Goal: Task Accomplishment & Management: Use online tool/utility

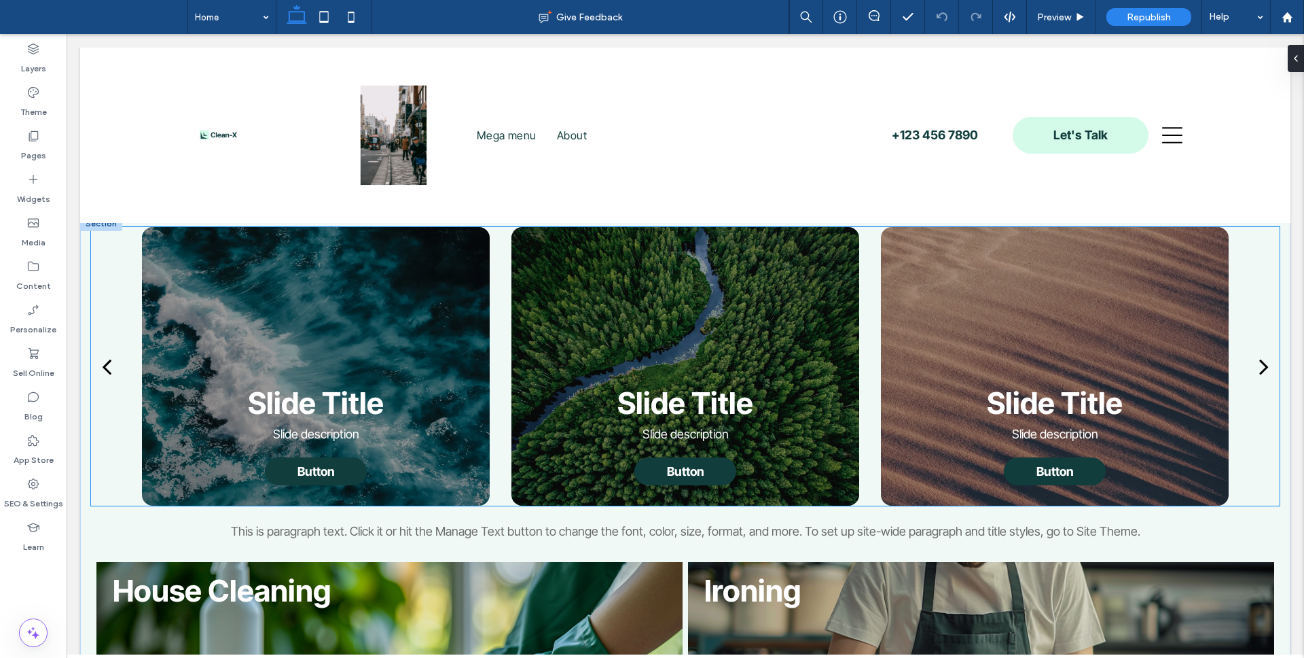
click at [841, 336] on div at bounding box center [684, 366] width 347 height 279
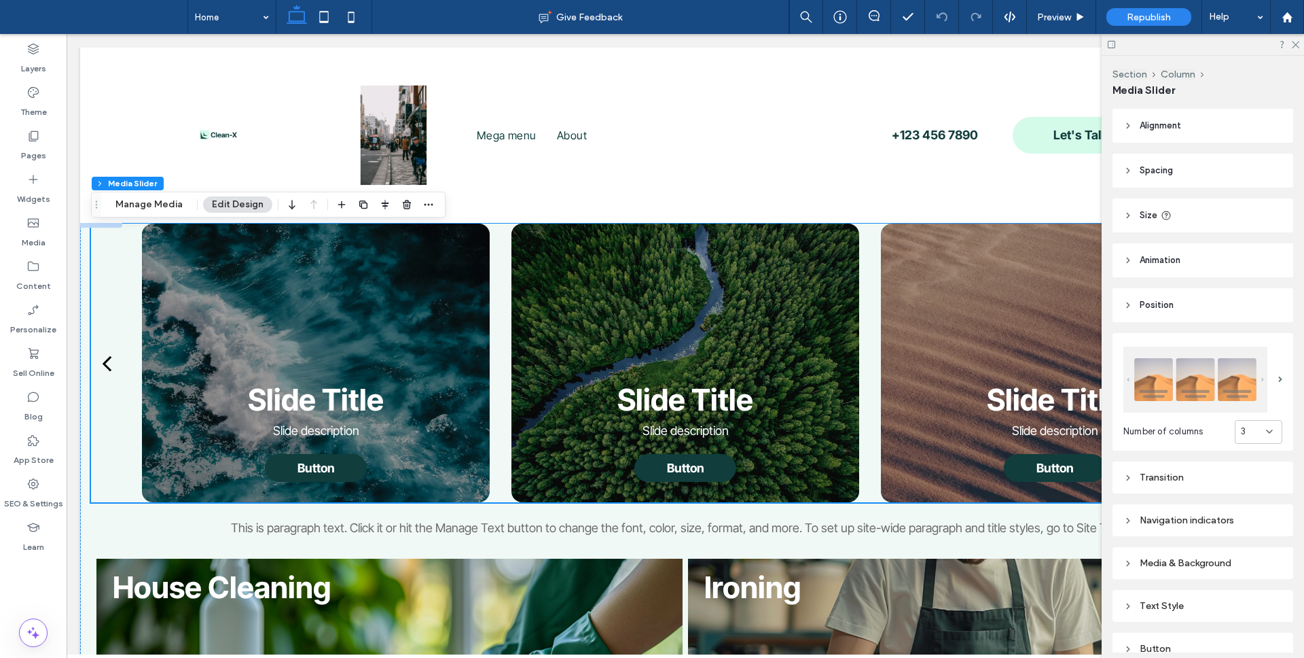
scroll to position [7, 0]
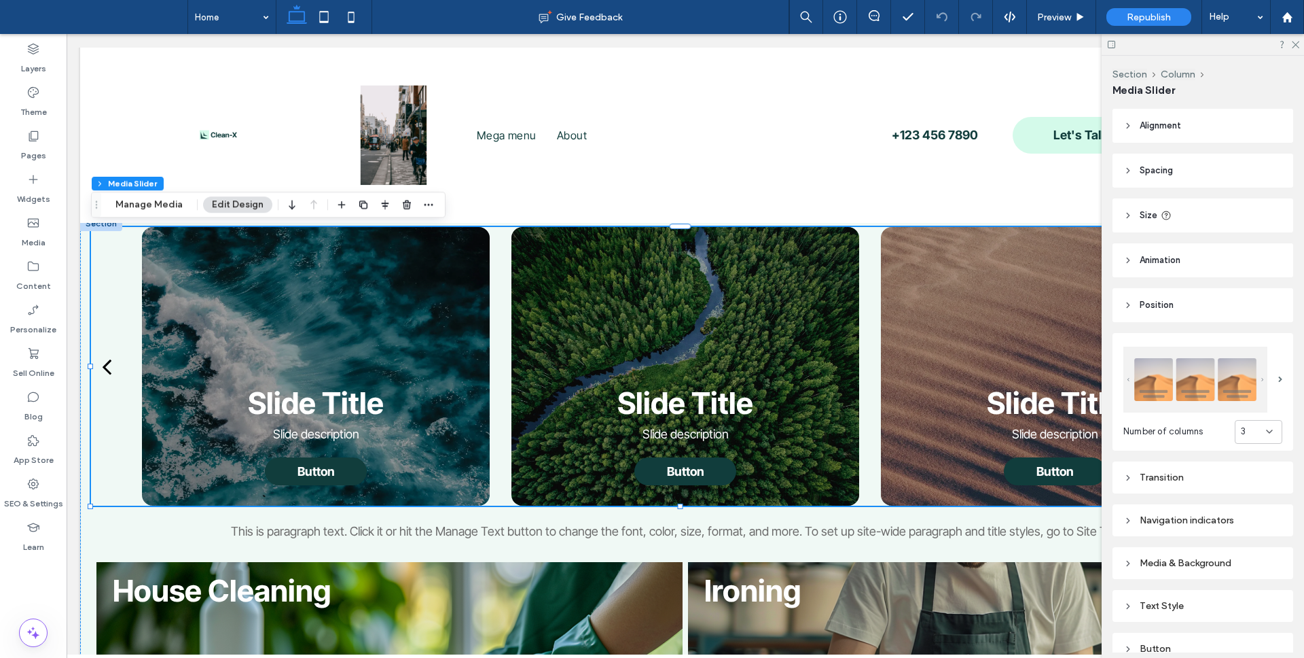
click at [855, 323] on div "Slide Title Slide description Button Button" at bounding box center [686, 366] width 370 height 279
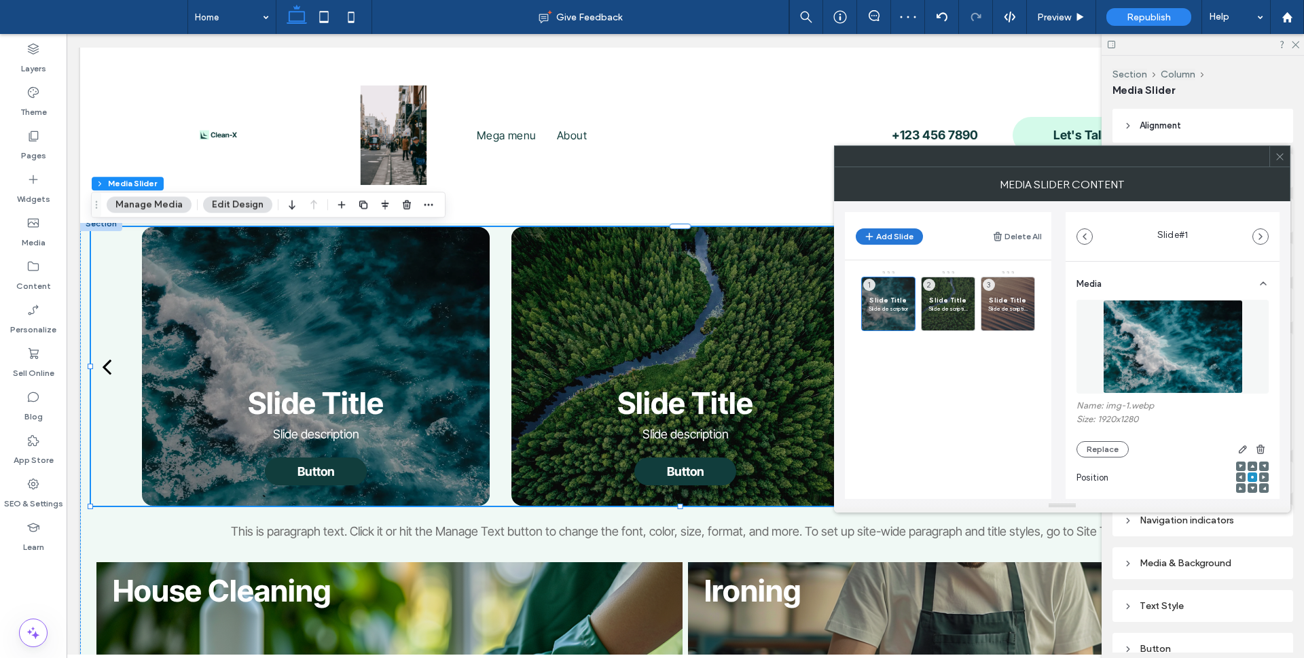
click at [901, 236] on button "Add Slide" at bounding box center [889, 236] width 67 height 16
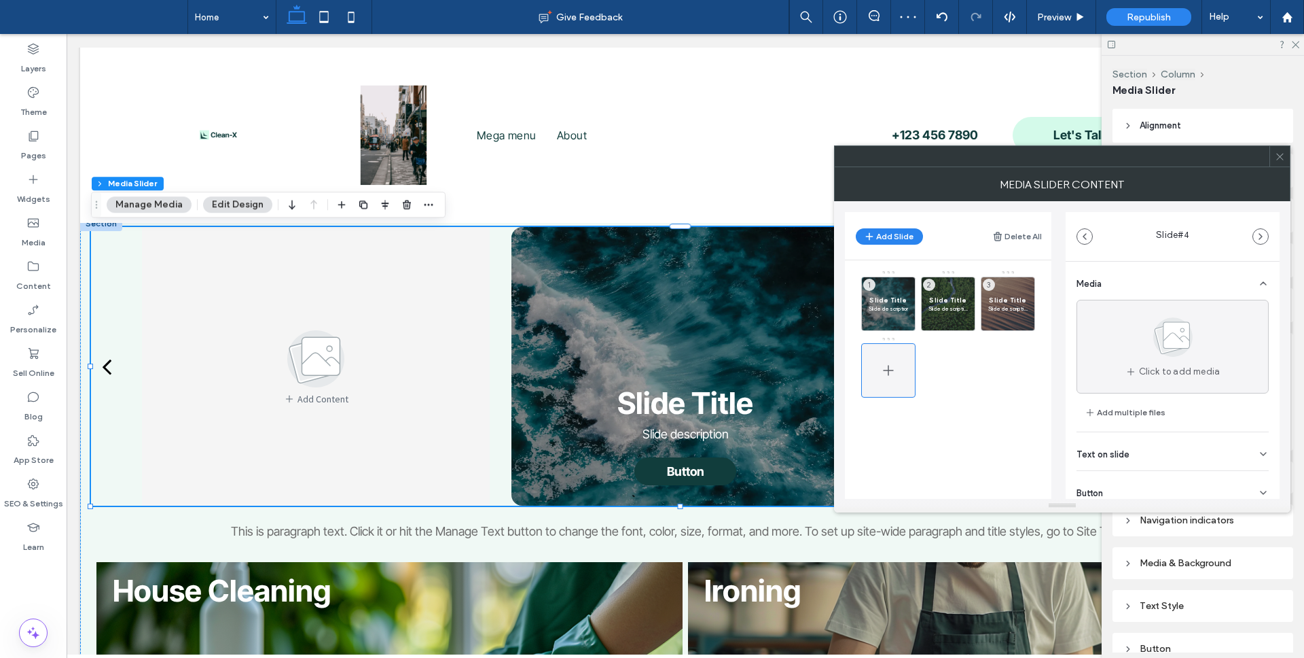
click at [884, 372] on icon at bounding box center [888, 370] width 16 height 16
click at [889, 363] on icon at bounding box center [888, 370] width 16 height 16
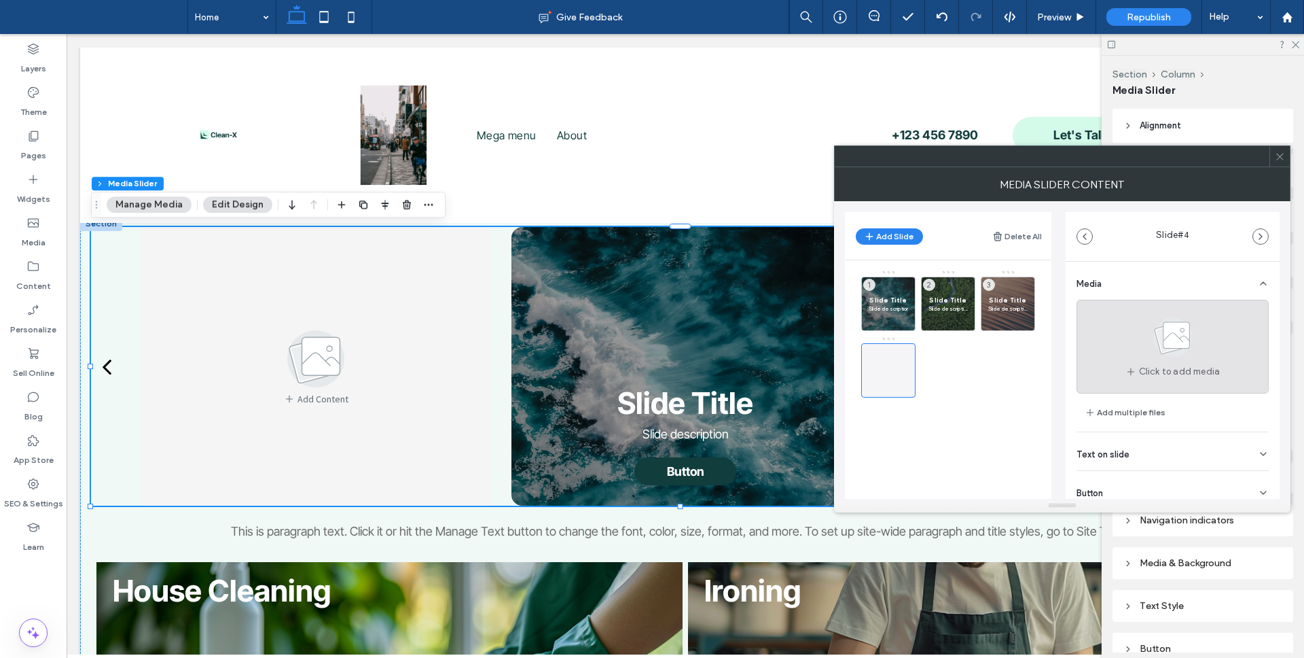
click at [1153, 352] on icon at bounding box center [1173, 337] width 68 height 45
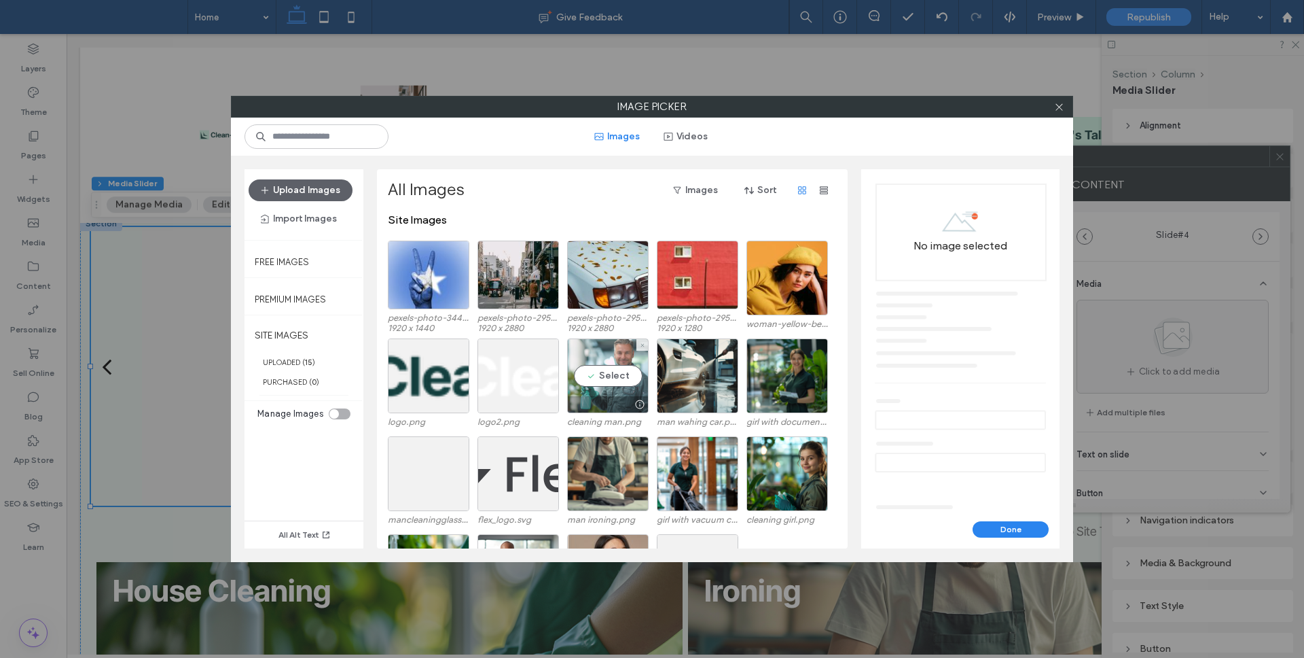
scroll to position [229, 0]
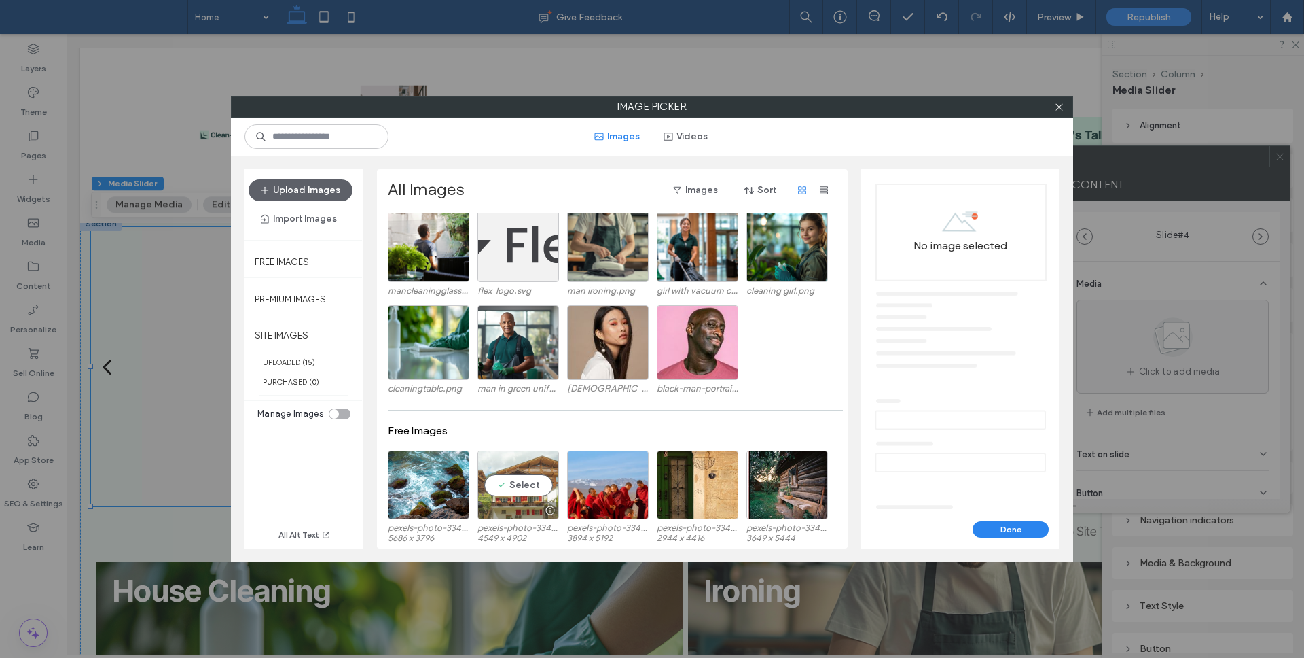
click at [506, 484] on div "Select" at bounding box center [519, 484] width 82 height 69
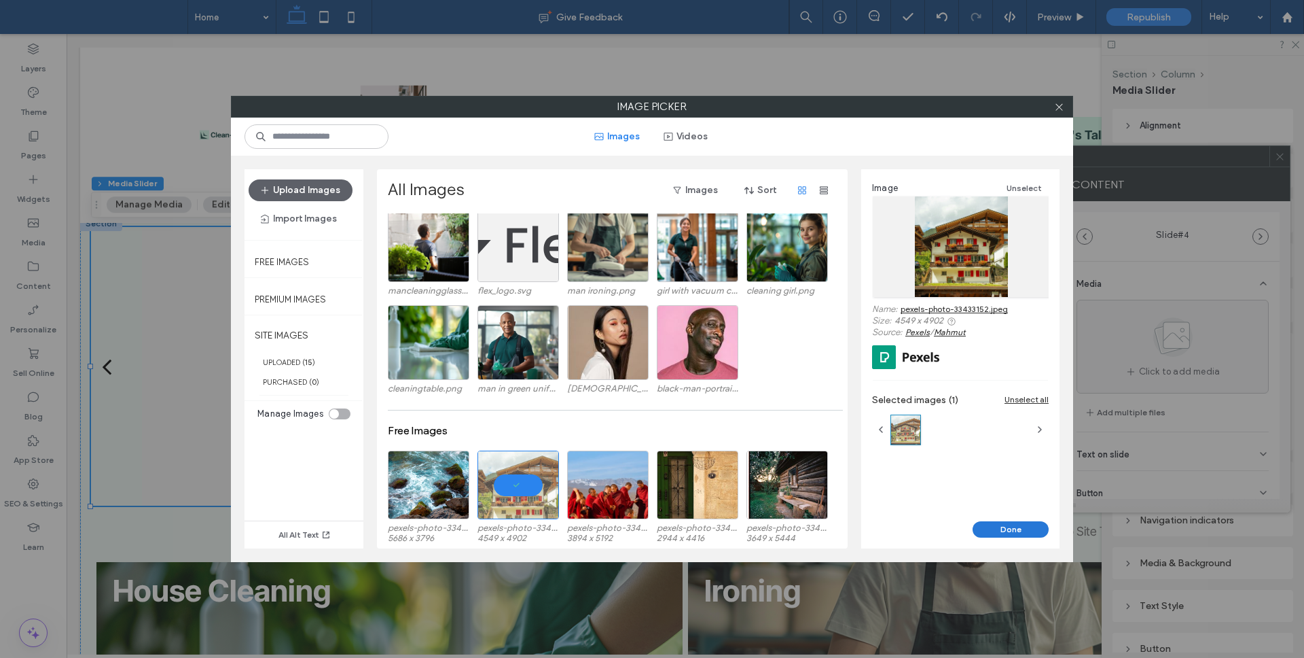
click at [996, 522] on button "Done" at bounding box center [1011, 529] width 76 height 16
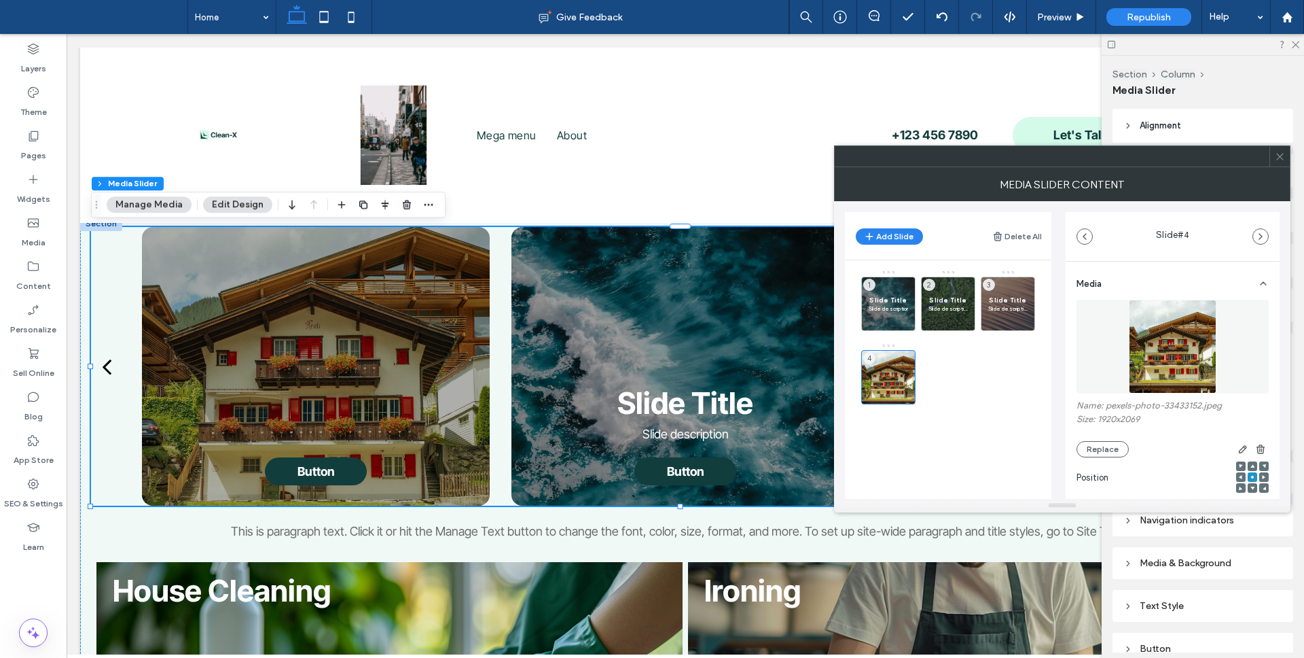
click at [1281, 160] on icon at bounding box center [1280, 156] width 10 height 10
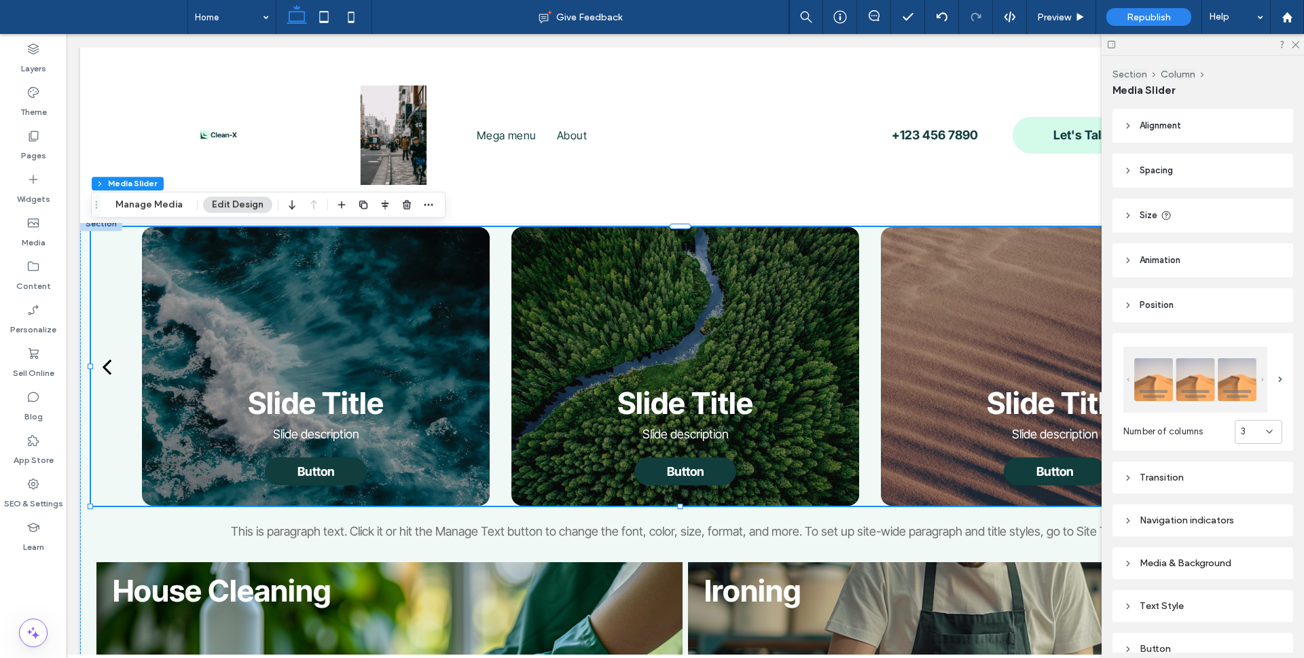
click at [851, 388] on div at bounding box center [684, 366] width 347 height 279
click at [545, 349] on div at bounding box center [684, 366] width 347 height 279
click at [550, 348] on div at bounding box center [684, 366] width 347 height 279
click at [151, 206] on button "Manage Media" at bounding box center [149, 204] width 85 height 16
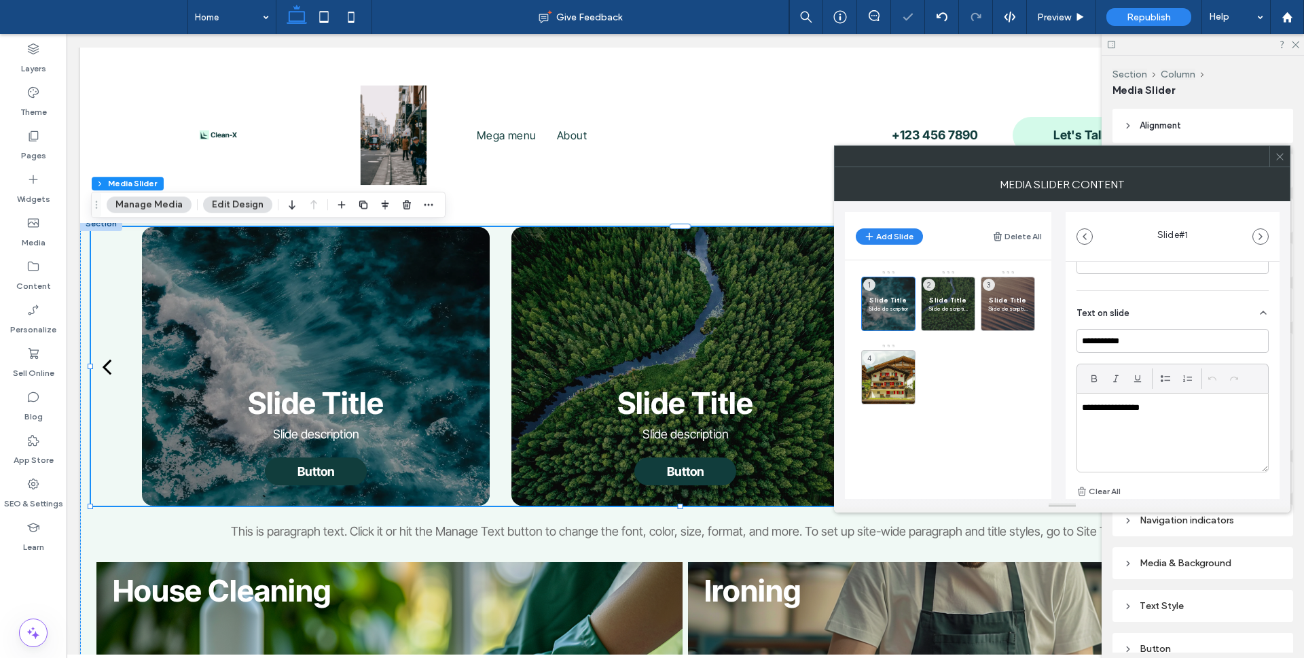
scroll to position [374, 0]
click at [1278, 160] on icon at bounding box center [1280, 156] width 10 height 10
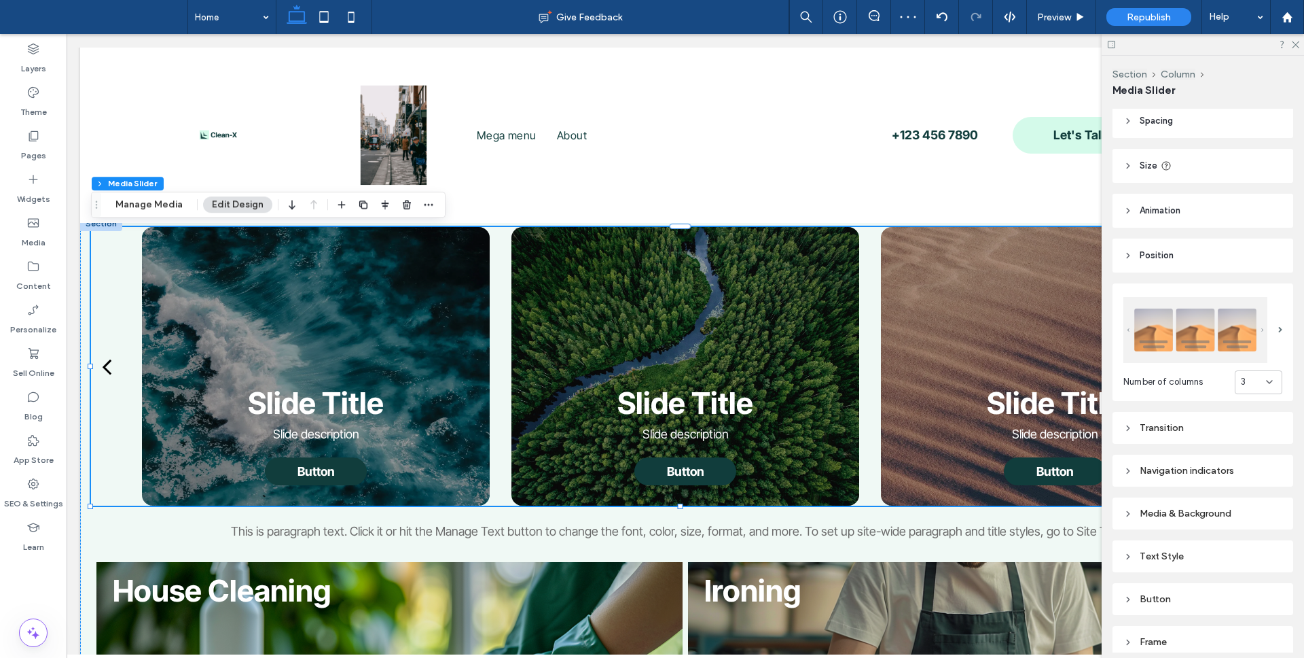
scroll to position [57, 0]
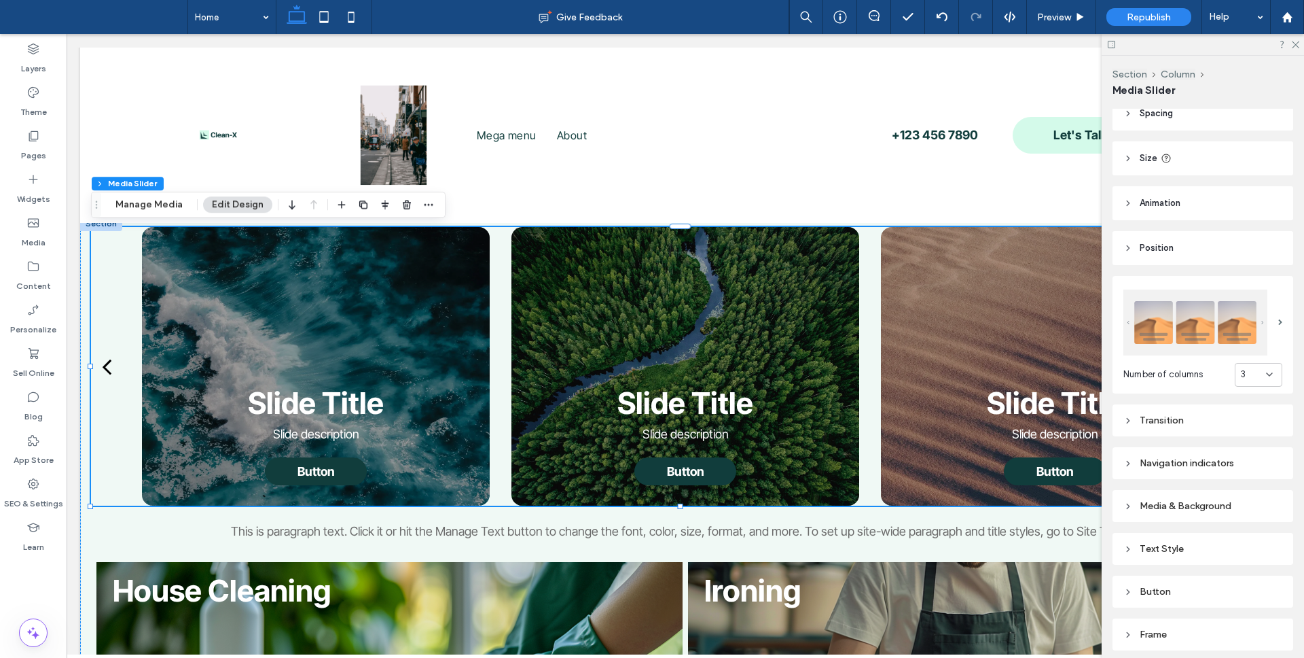
click at [1188, 414] on div "Transition" at bounding box center [1203, 420] width 159 height 12
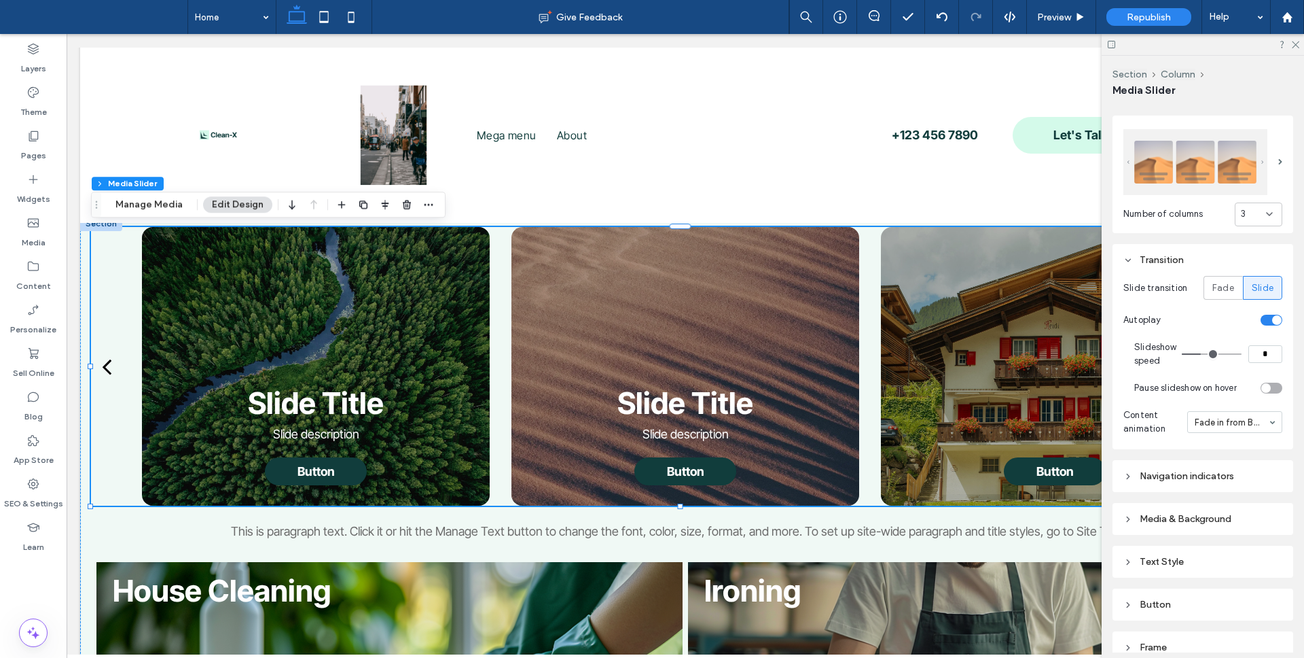
scroll to position [230, 0]
